Goal: Task Accomplishment & Management: Use online tool/utility

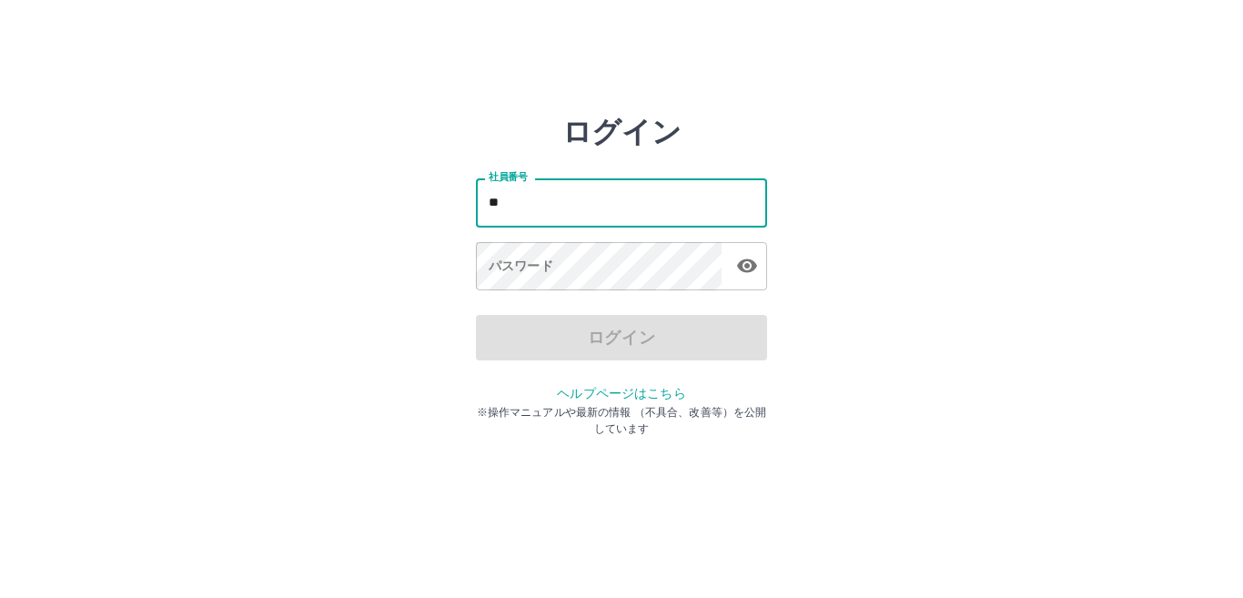
type input "*"
type input "*******"
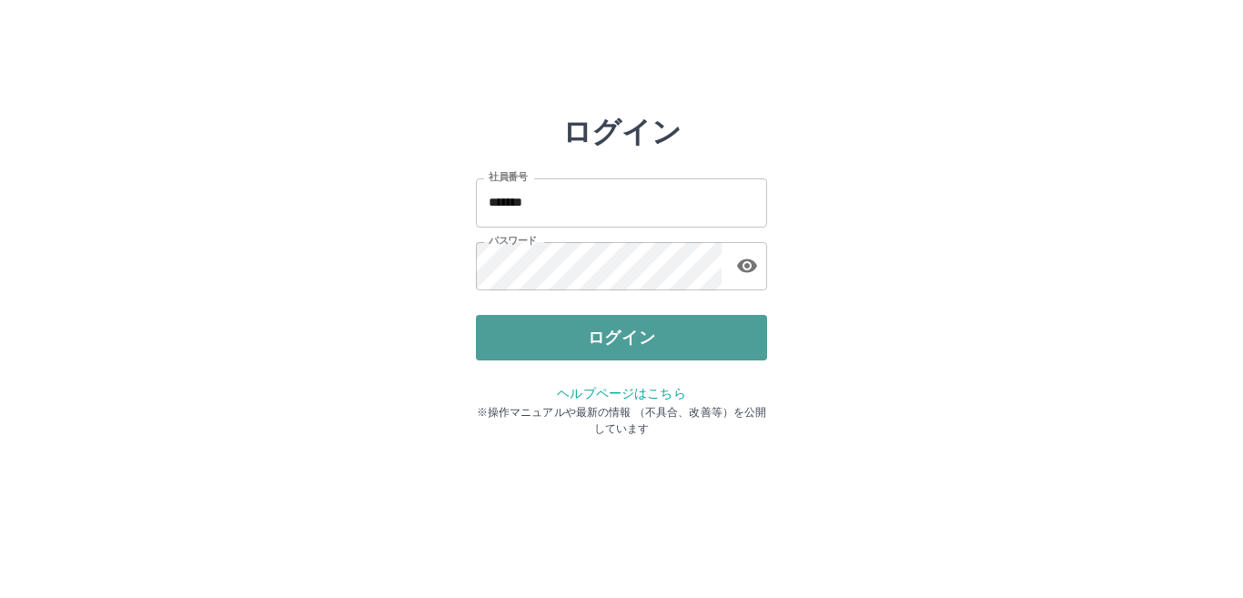
click at [628, 342] on button "ログイン" at bounding box center [621, 337] width 291 height 45
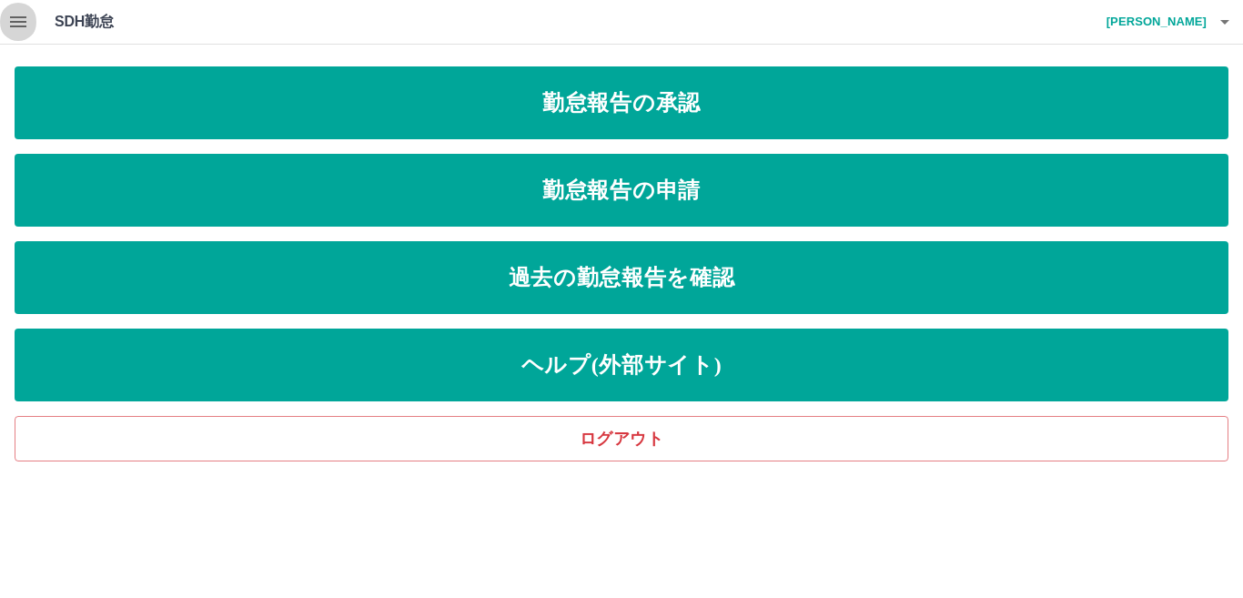
click at [19, 24] on icon "button" at bounding box center [18, 22] width 22 height 22
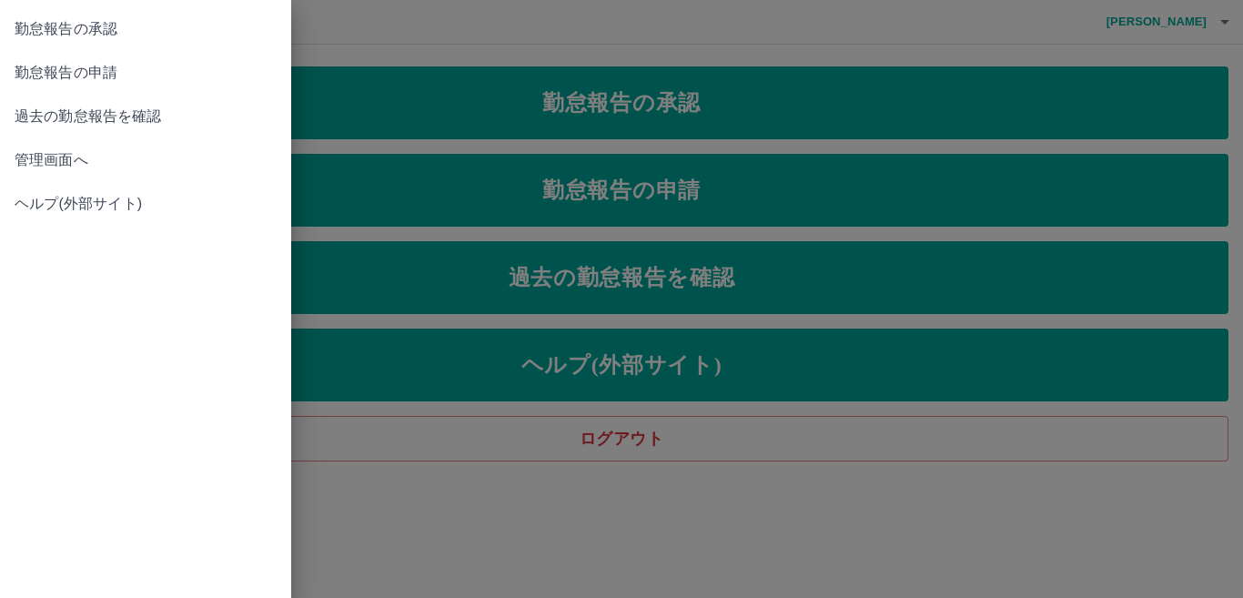
click at [54, 159] on span "管理画面へ" at bounding box center [146, 160] width 262 height 22
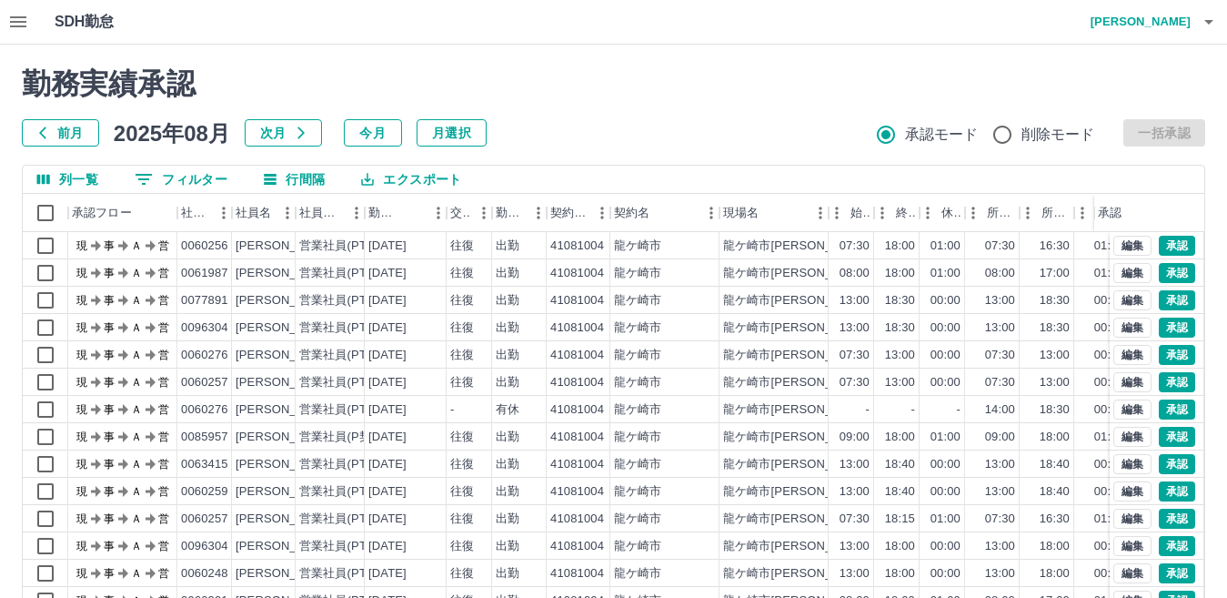
click at [1204, 26] on icon "button" at bounding box center [1209, 22] width 22 height 22
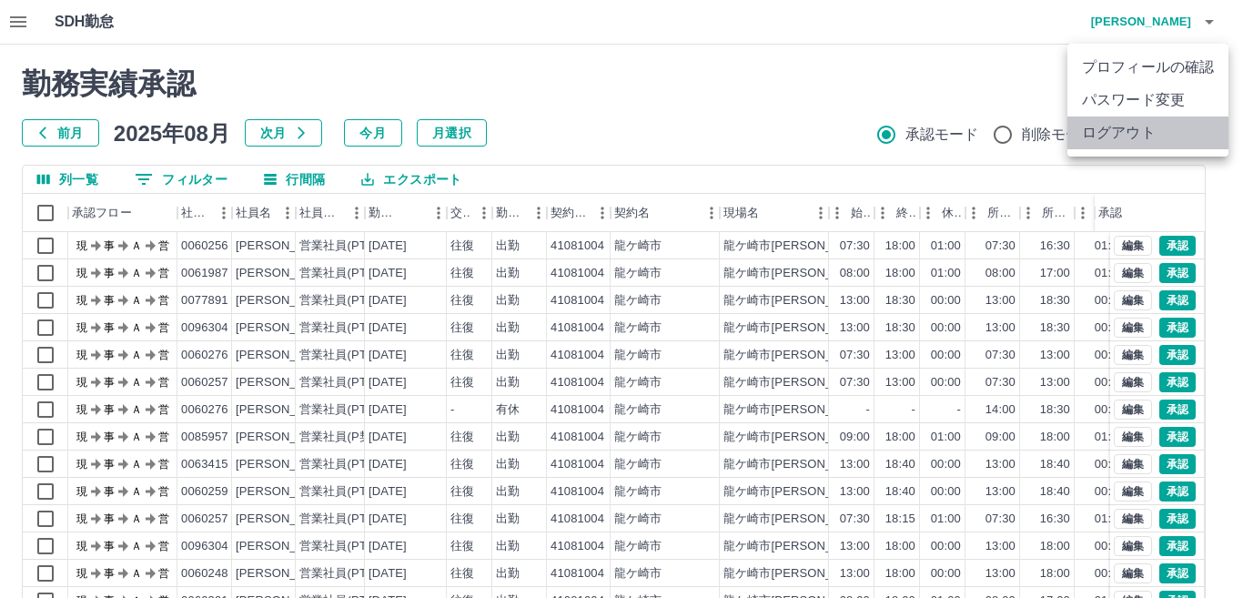
click at [1124, 130] on li "ログアウト" at bounding box center [1147, 132] width 161 height 33
